Goal: Book appointment/travel/reservation

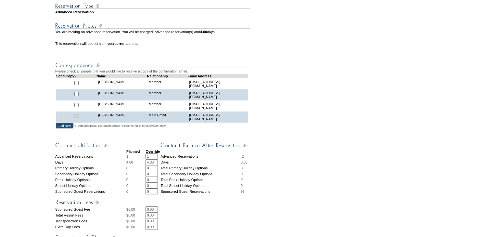
scroll to position [260, 0]
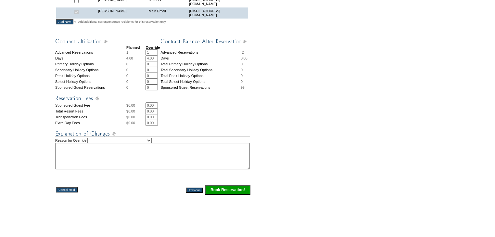
click at [152, 143] on select "Creating Continuous Stay Days Rebooked After Cancellation Editing Occupant Expe…" at bounding box center [119, 140] width 64 height 5
select select "1038"
click at [93, 142] on select "Creating Continuous Stay Days Rebooked After Cancellation Editing Occupant Expe…" at bounding box center [119, 140] width 64 height 5
click at [153, 160] on textarea at bounding box center [152, 156] width 194 height 26
type textarea "using the remaining AR from rollover - EC"
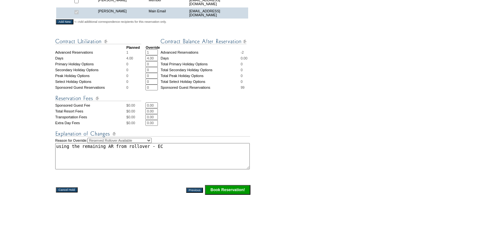
click at [221, 192] on input "Book Reservation!" at bounding box center [227, 190] width 45 height 10
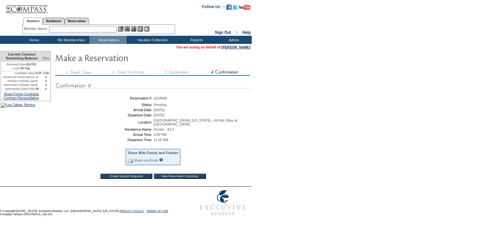
click at [178, 174] on input "View Reservation Summary" at bounding box center [180, 175] width 52 height 5
